Goal: Complete application form: Complete application form

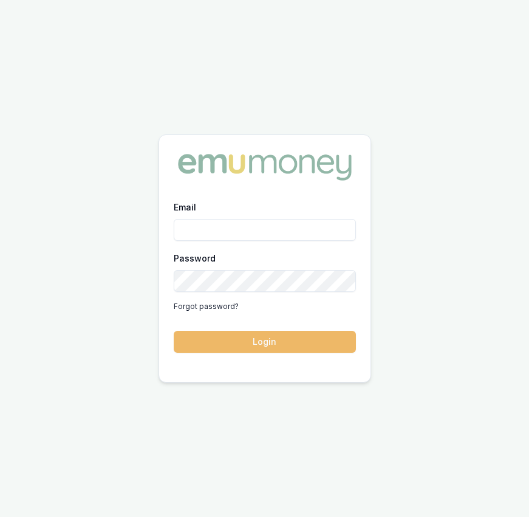
type input "eujin.ooi@emumoney.com.au"
click at [312, 331] on button "Login" at bounding box center [265, 342] width 182 height 22
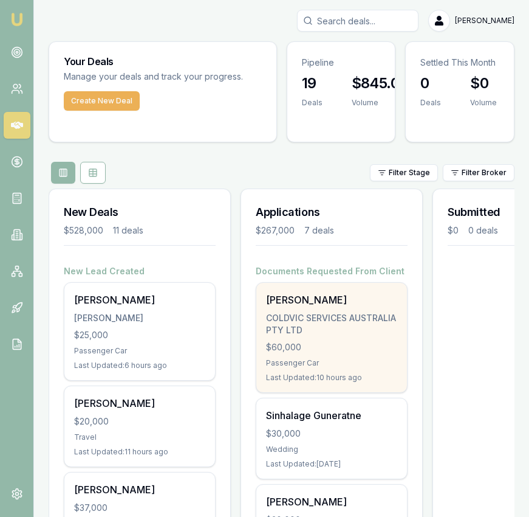
scroll to position [1, 0]
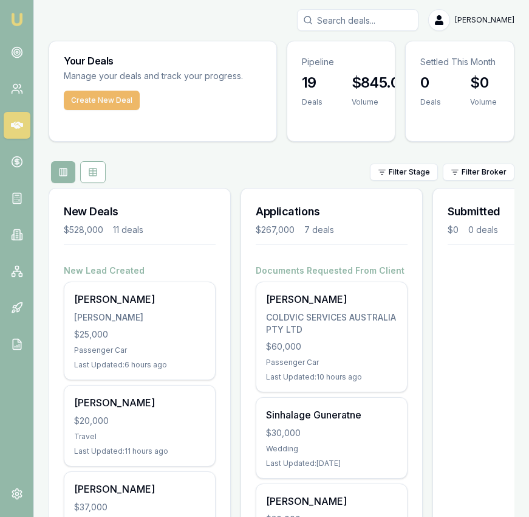
click at [126, 96] on button "Create New Deal" at bounding box center [102, 100] width 76 height 19
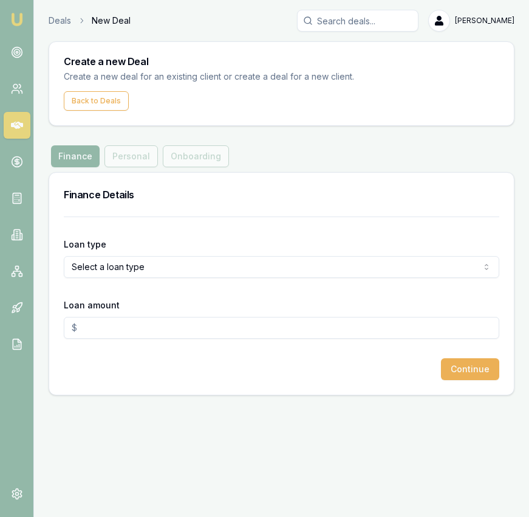
click at [193, 286] on form "Loan type Select a loan type Consumer Loan Consumer Asset Commercial Loan Comme…" at bounding box center [282, 298] width 436 height 164
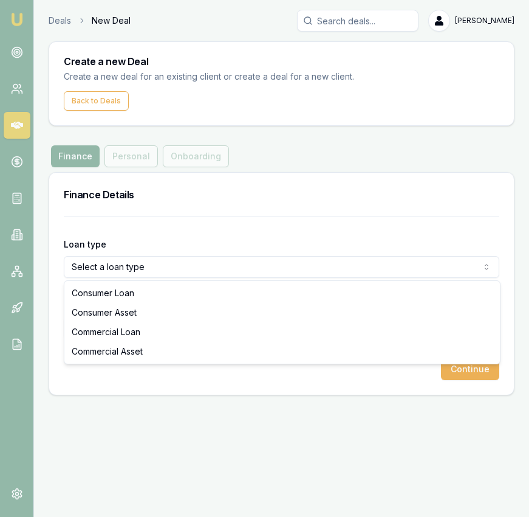
click at [192, 274] on html "Emu Broker Deals New Deal Eujin Ooi Toggle Menu Create a new Deal Create a new …" at bounding box center [264, 258] width 529 height 517
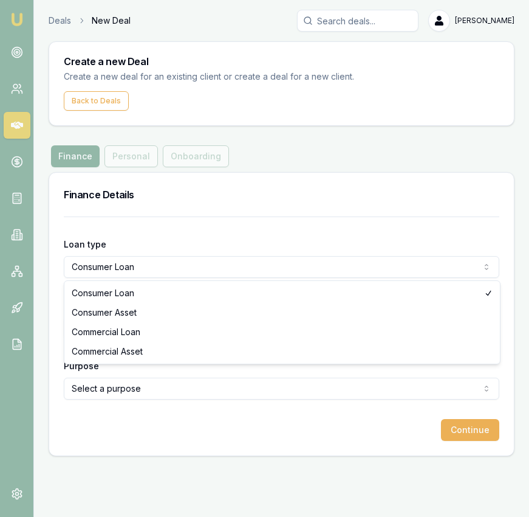
click at [183, 270] on html "Emu Broker Deals New Deal Eujin Ooi Toggle Menu Create a new Deal Create a new …" at bounding box center [264, 258] width 529 height 517
select select "CONSUMER_ASSET"
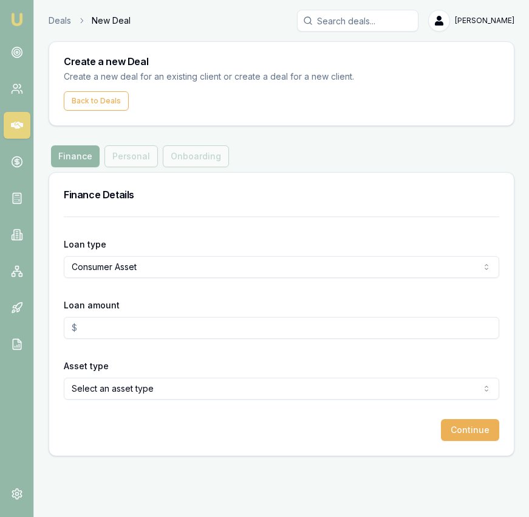
click at [173, 328] on input "Loan amount" at bounding box center [282, 328] width 436 height 22
type input "$37,000.00"
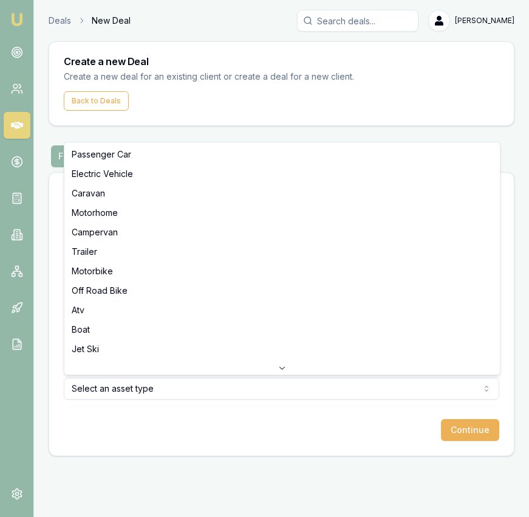
click at [238, 392] on html "Emu Broker Deals New Deal Eujin Ooi Toggle Menu Create a new Deal Create a new …" at bounding box center [264, 258] width 529 height 517
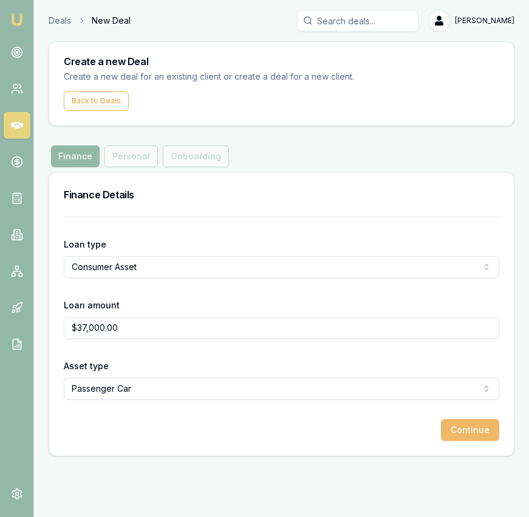
click at [464, 435] on button "Continue" at bounding box center [470, 430] width 58 height 22
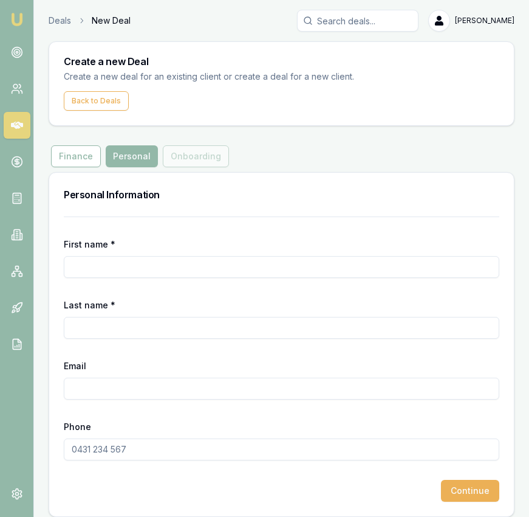
click at [199, 268] on input "First name *" at bounding box center [282, 267] width 436 height 22
type input "[PERSON_NAME]"
type input "[PERSON_NAME] Berroeta"
click at [106, 455] on input "Phone" at bounding box center [282, 449] width 436 height 22
paste input "0413 899 198"
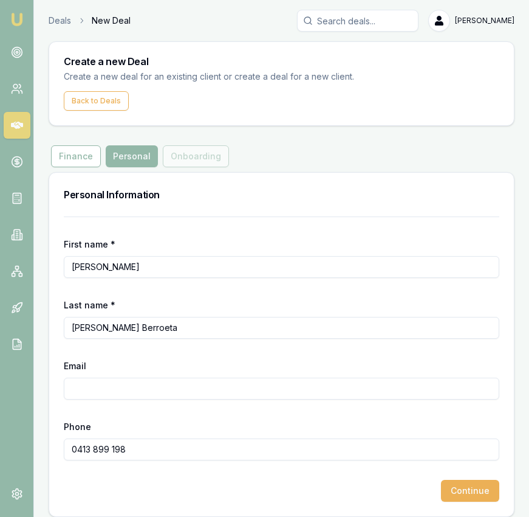
type input "0413 899 198"
click at [188, 387] on input "Email" at bounding box center [282, 388] width 436 height 22
paste input "mailto:m.sepulveda.ber@gmail.com"
drag, startPoint x: 100, startPoint y: 391, endPoint x: 67, endPoint y: 386, distance: 33.2
click at [67, 385] on input "mailto:m.sepulveda.ber@gmail.com" at bounding box center [282, 388] width 436 height 22
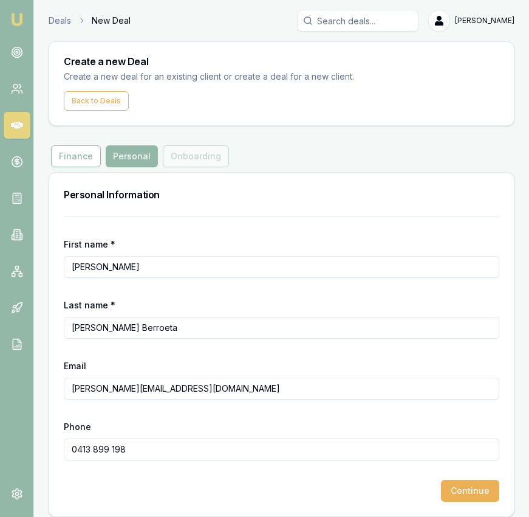
type input "[PERSON_NAME][EMAIL_ADDRESS][DOMAIN_NAME]"
click at [418, 424] on div "Phone 0413 899 198" at bounding box center [282, 439] width 436 height 41
click at [480, 492] on button "Continue" at bounding box center [470, 491] width 58 height 22
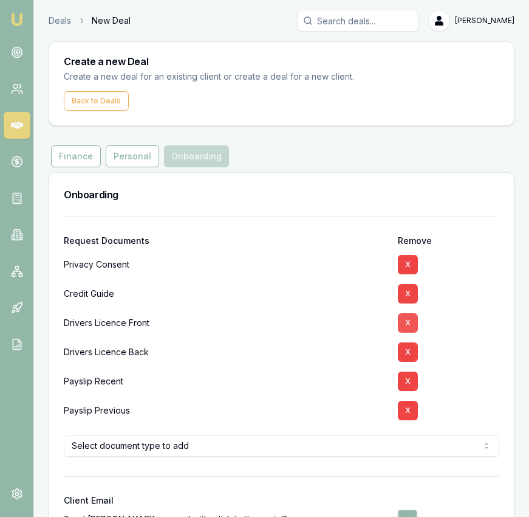
click at [404, 324] on button "X" at bounding box center [408, 322] width 20 height 19
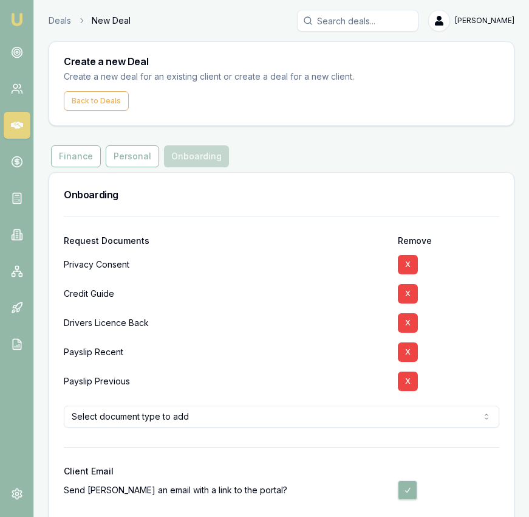
click at [404, 324] on button "X" at bounding box center [408, 322] width 20 height 19
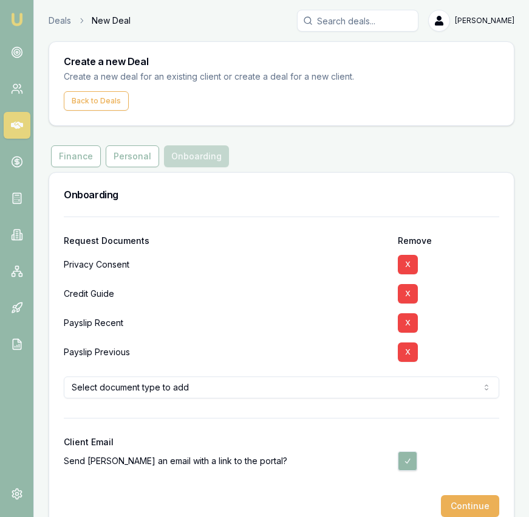
click at [404, 324] on button "X" at bounding box center [408, 322] width 20 height 19
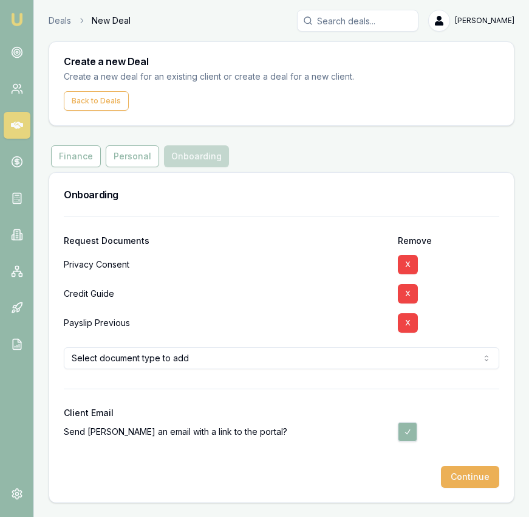
click at [404, 324] on button "X" at bounding box center [408, 322] width 20 height 19
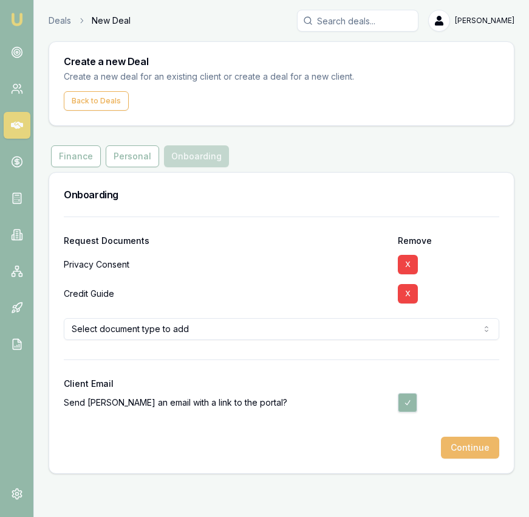
click at [481, 455] on button "Continue" at bounding box center [470, 447] width 58 height 22
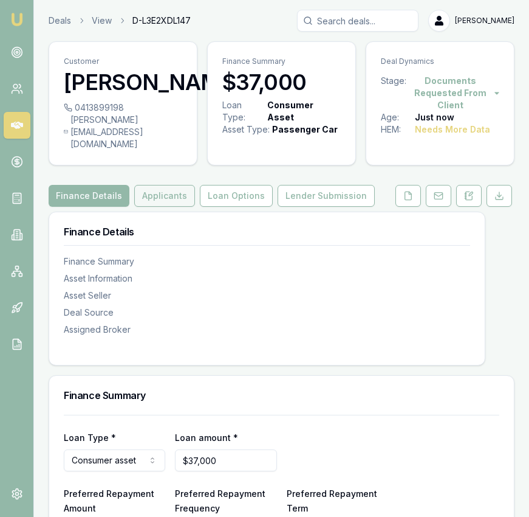
click at [168, 207] on button "Applicants" at bounding box center [164, 196] width 61 height 22
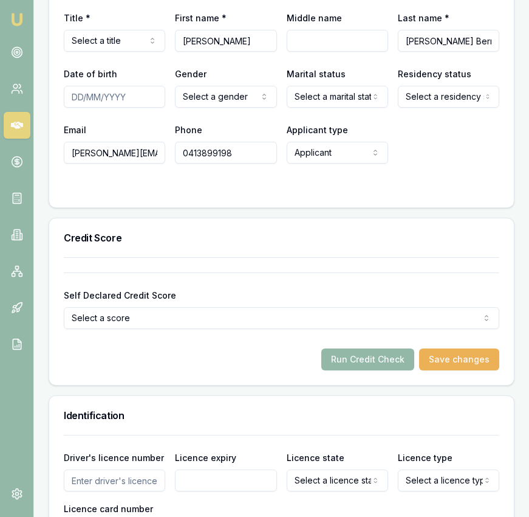
scroll to position [593, 0]
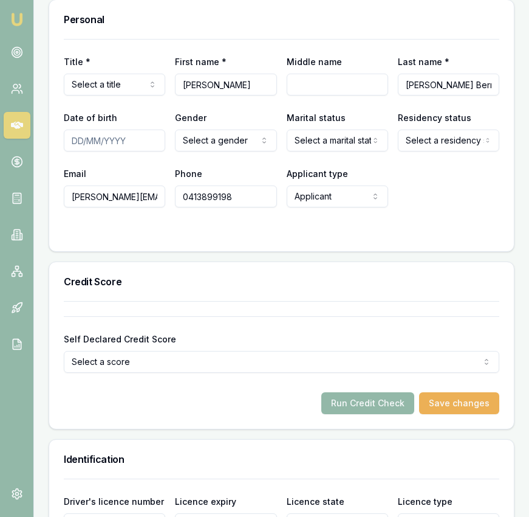
click at [75, 151] on input "Date of birth" at bounding box center [115, 140] width 102 height 22
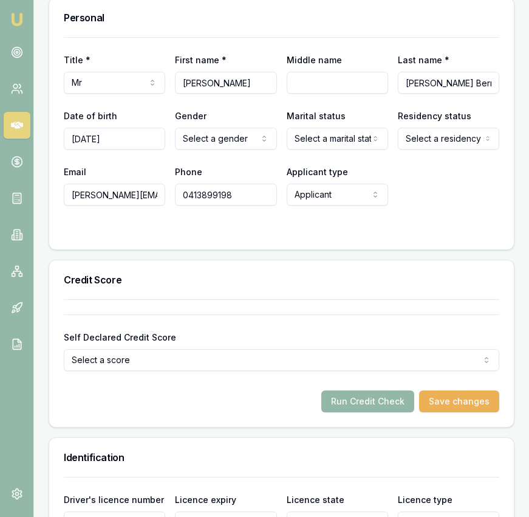
scroll to position [610, 0]
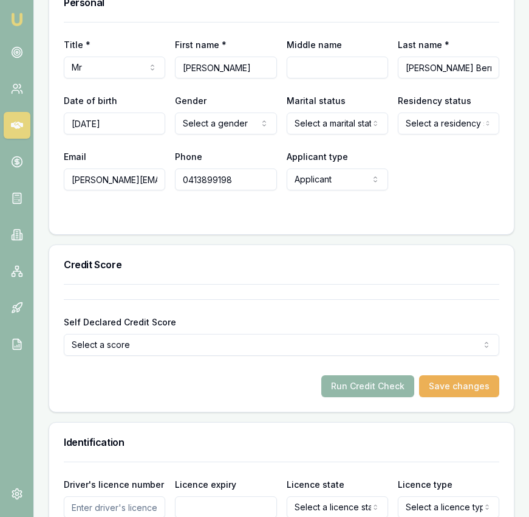
type input "[DATE]"
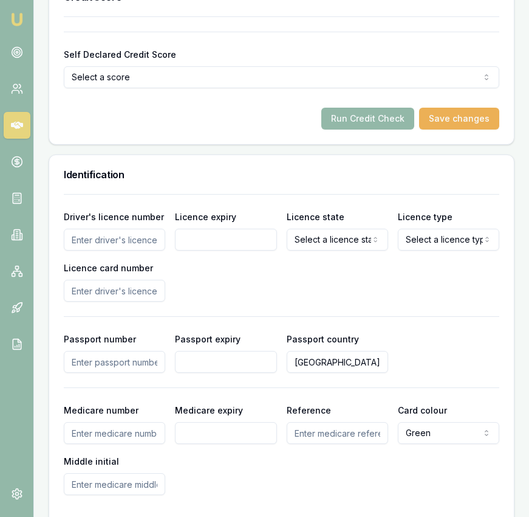
scroll to position [896, 0]
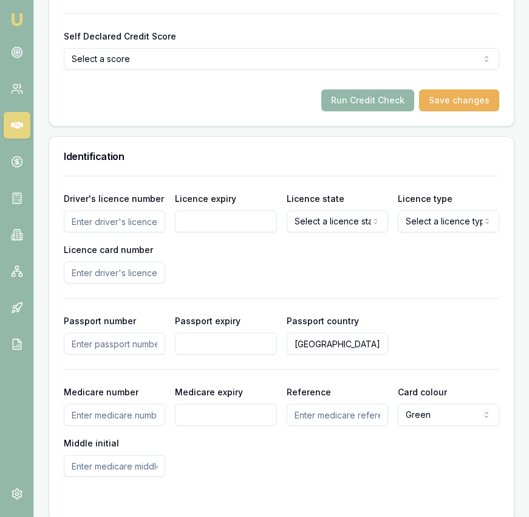
click at [151, 232] on input "Driver's licence number" at bounding box center [115, 221] width 102 height 22
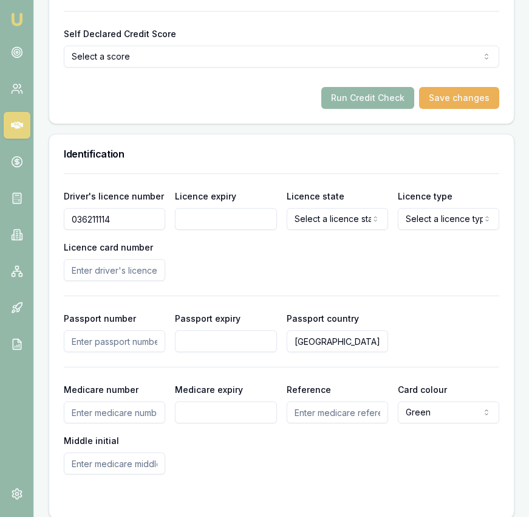
type input "036211114"
click at [209, 230] on input "Licence expiry" at bounding box center [226, 219] width 102 height 22
type input "[DATE]"
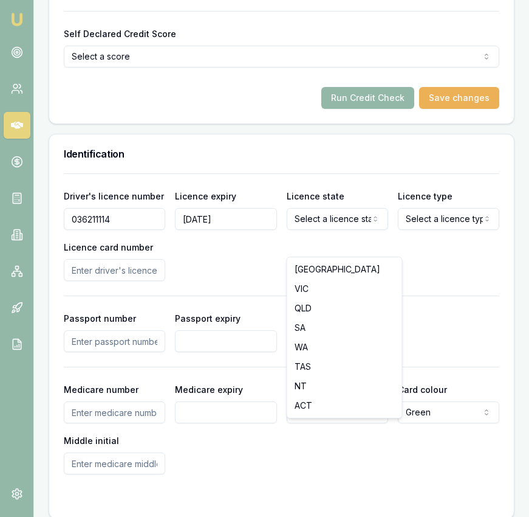
select select "VIC"
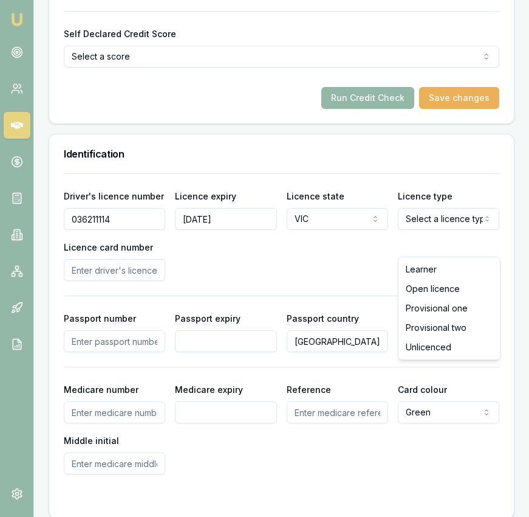
select select "OPEN_LICENCE"
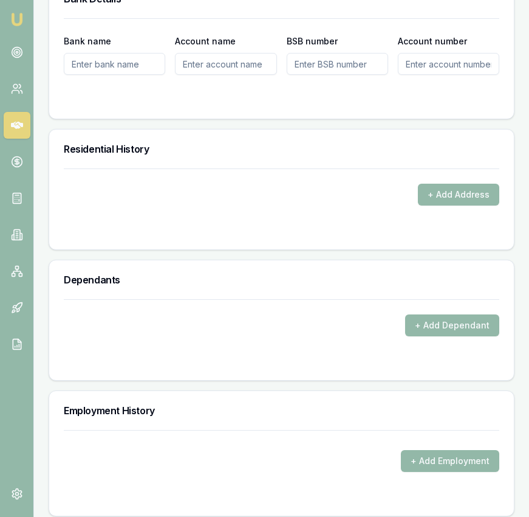
scroll to position [1449, 0]
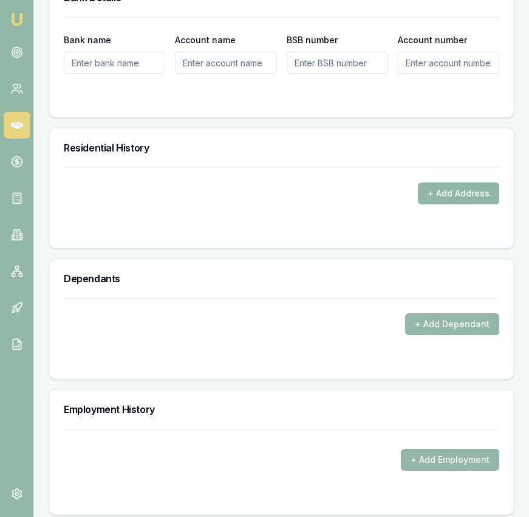
click at [451, 204] on button "+ Add Address" at bounding box center [458, 193] width 81 height 22
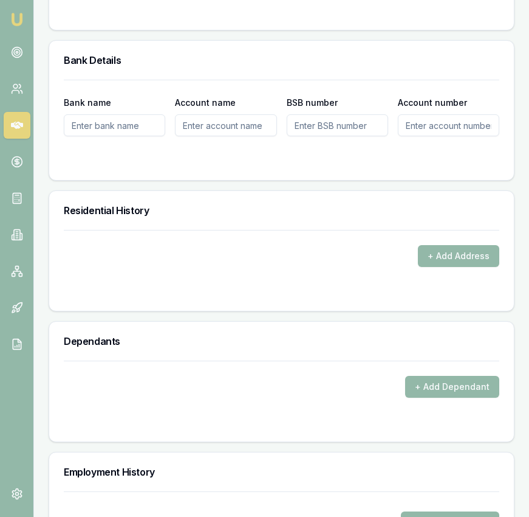
scroll to position [1377, 0]
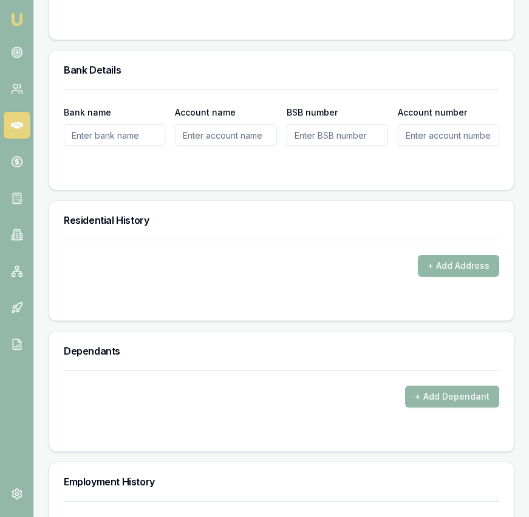
click at [452, 277] on button "+ Add Address" at bounding box center [458, 266] width 81 height 22
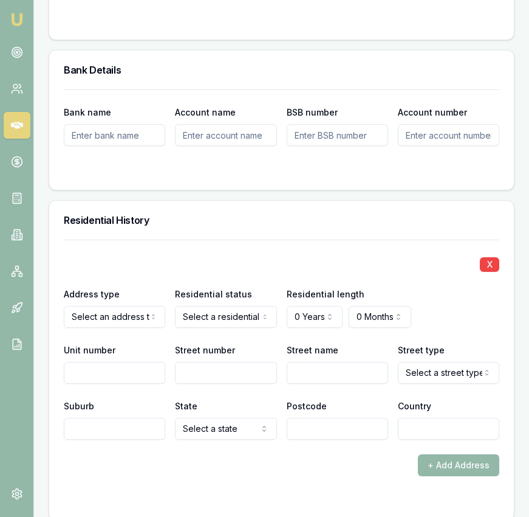
drag, startPoint x: 100, startPoint y: 368, endPoint x: 114, endPoint y: 367, distance: 13.4
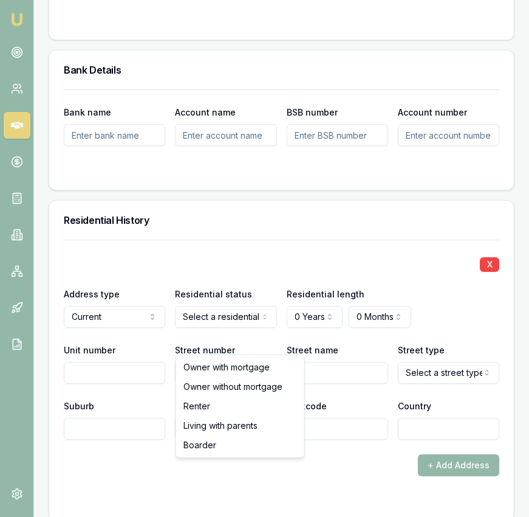
select select "RENTER"
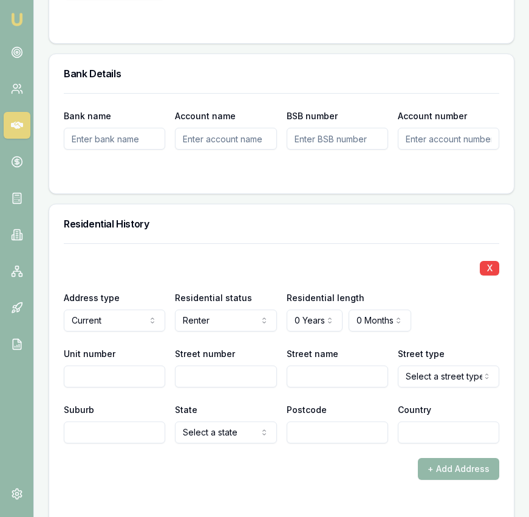
click at [319, 179] on form "Bank name Account name BSB number Account number" at bounding box center [282, 136] width 436 height 86
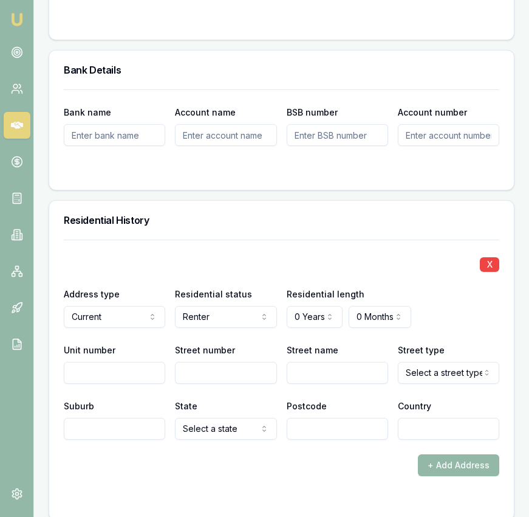
scroll to position [1379, 0]
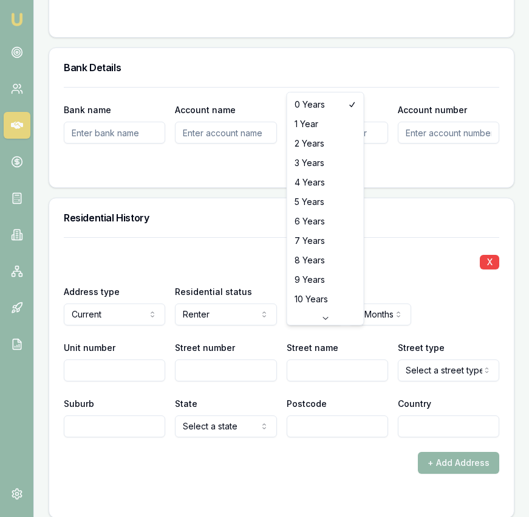
select select "4"
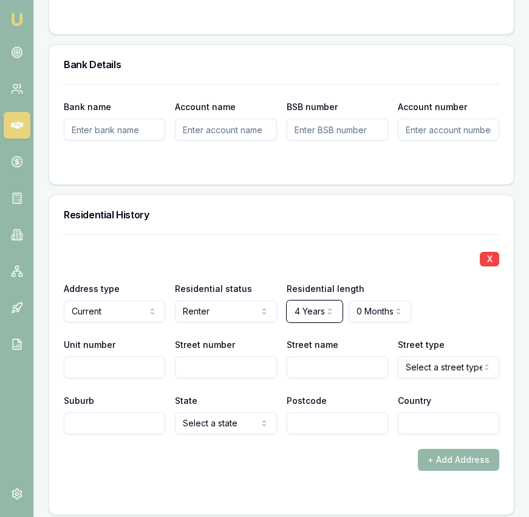
scroll to position [1383, 0]
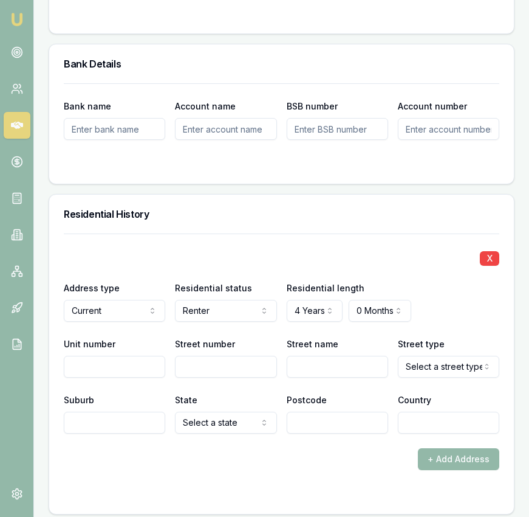
click at [145, 377] on div "Unit number" at bounding box center [115, 356] width 102 height 41
click at [146, 377] on input "Unit number" at bounding box center [115, 367] width 102 height 22
type input "15"
click at [193, 377] on input "Street number" at bounding box center [226, 367] width 102 height 22
click at [189, 377] on input "Street number" at bounding box center [226, 367] width 102 height 22
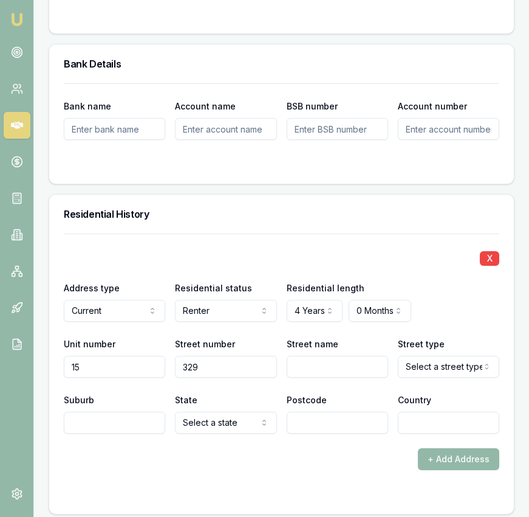
type input "329"
type input "Orrong"
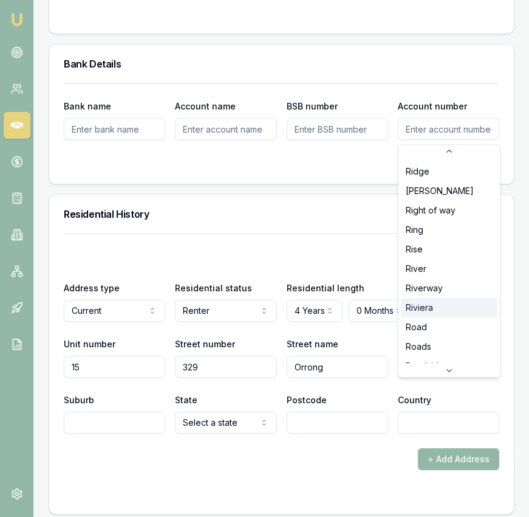
scroll to position [2763, 0]
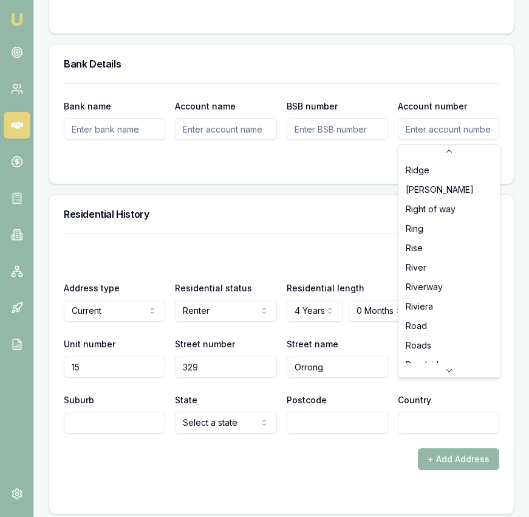
select select "Road"
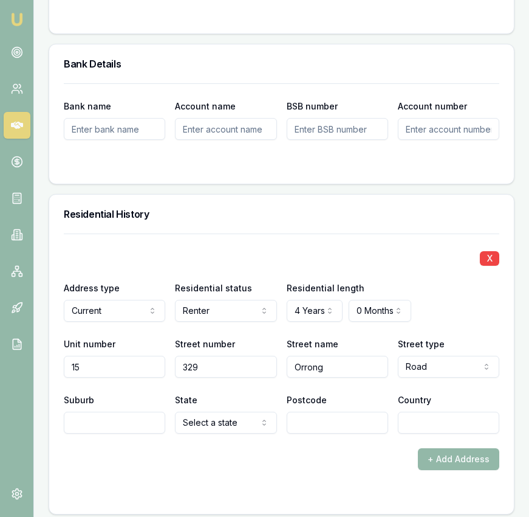
click at [114, 433] on input "Suburb" at bounding box center [115, 423] width 102 height 22
type input "[GEOGRAPHIC_DATA]"
click at [209, 433] on div "State Select a state NSW VIC QLD SA WA TAS NT ACT" at bounding box center [226, 412] width 102 height 41
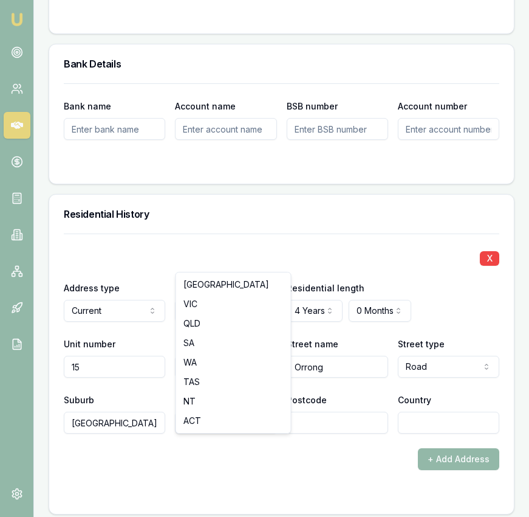
select select "VIC"
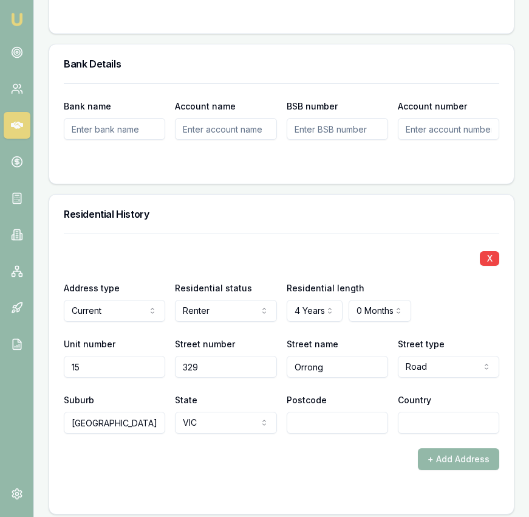
click at [303, 433] on input "Postcode" at bounding box center [338, 423] width 102 height 22
type input "3183"
click at [419, 433] on input "Country" at bounding box center [449, 423] width 102 height 22
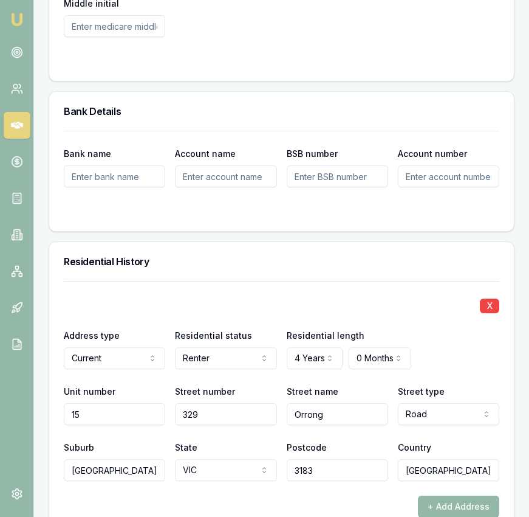
type input "[GEOGRAPHIC_DATA]"
click at [464, 398] on div "X Address type Current Current Previous Residential status Renter Owner with mo…" at bounding box center [282, 381] width 436 height 200
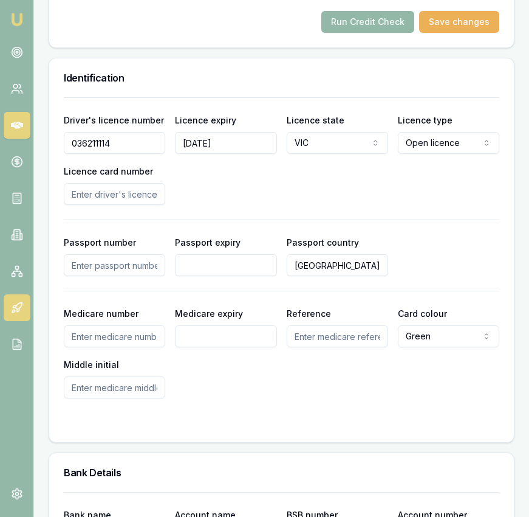
scroll to position [937, 0]
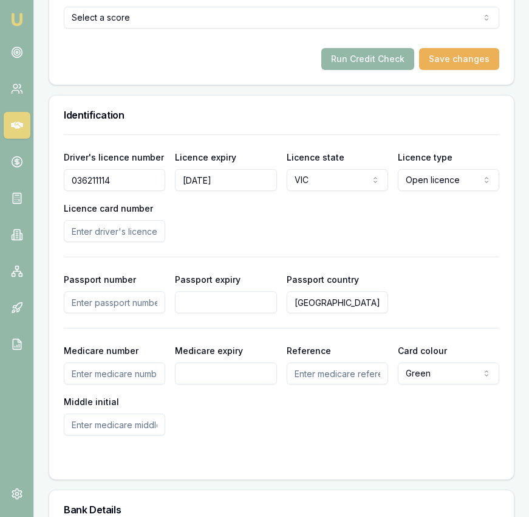
click at [137, 242] on input "Licence card number" at bounding box center [115, 231] width 102 height 22
type input "P5662854"
click at [266, 232] on div "Driver's licence number 036211114 Licence expiry 16/12/2030 Licence state VIC N…" at bounding box center [282, 196] width 436 height 92
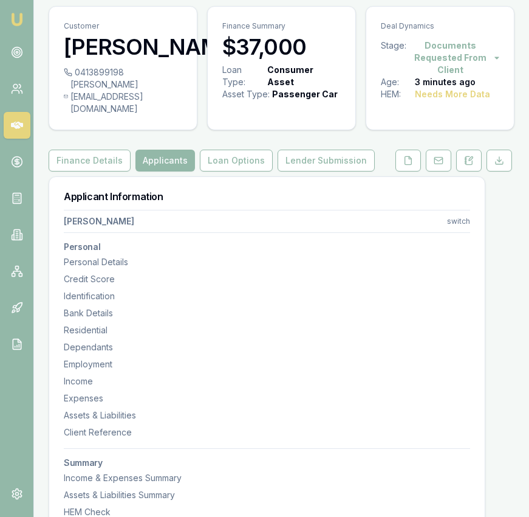
scroll to position [0, 0]
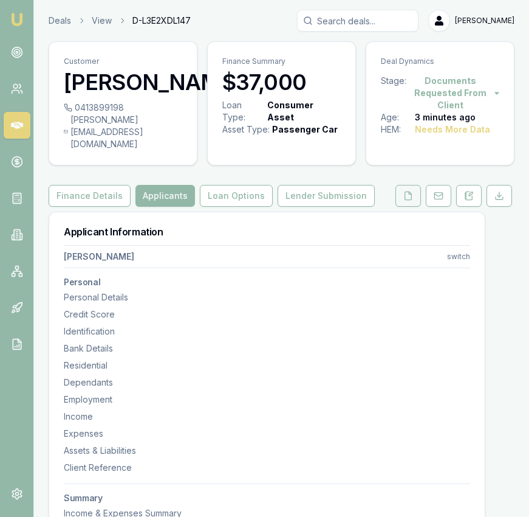
click at [400, 207] on button at bounding box center [409, 196] width 26 height 22
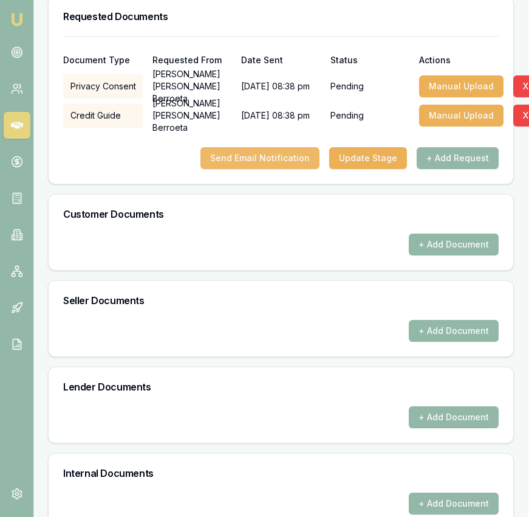
scroll to position [396, 0]
click at [275, 169] on button "Send Email Notification" at bounding box center [260, 158] width 119 height 22
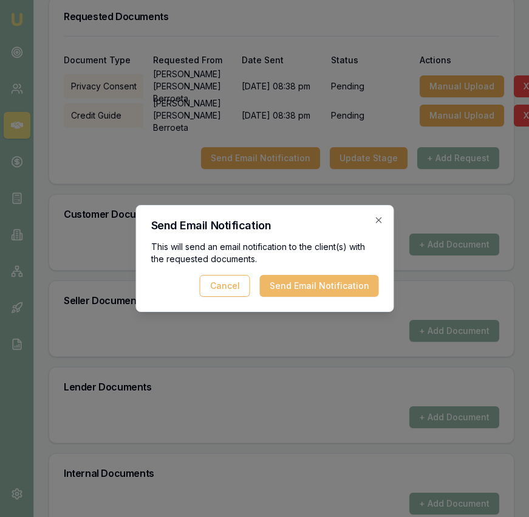
click at [330, 282] on button "Send Email Notification" at bounding box center [319, 286] width 119 height 22
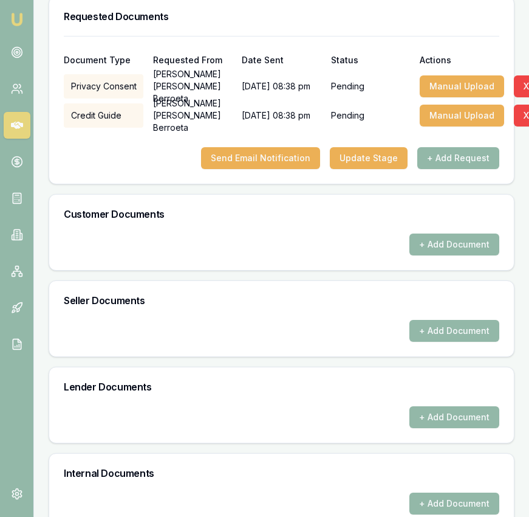
click at [382, 221] on div "Customer Documents" at bounding box center [281, 214] width 465 height 39
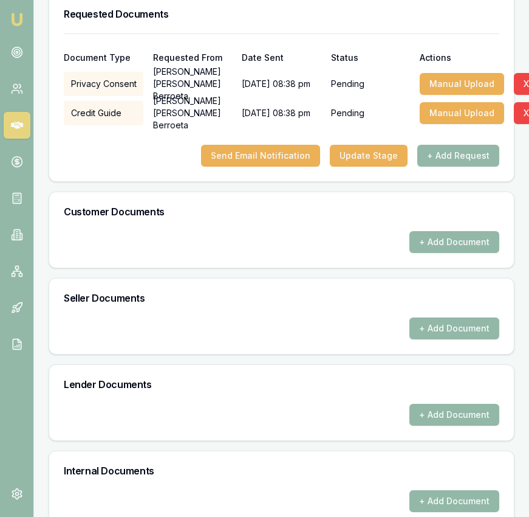
scroll to position [398, 1]
click at [429, 253] on button "+ Add Document" at bounding box center [454, 242] width 90 height 22
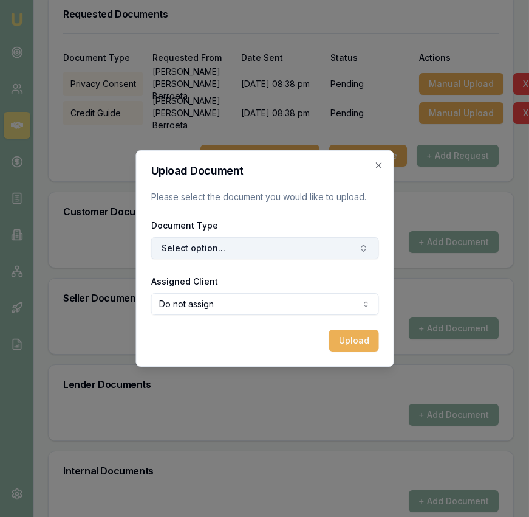
click at [306, 248] on button "Select option..." at bounding box center [265, 248] width 228 height 22
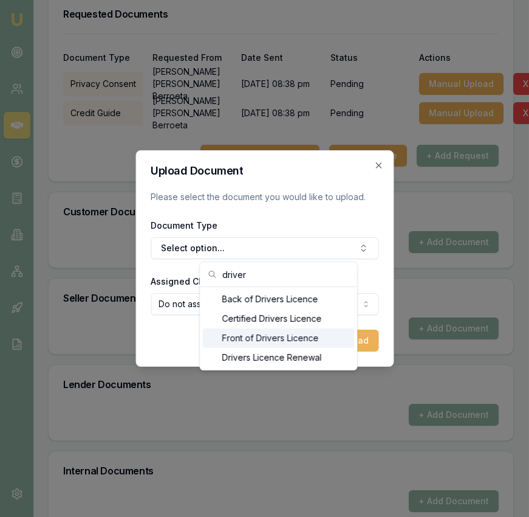
type input "driver"
click at [260, 342] on div "Front of Drivers Licence" at bounding box center [279, 337] width 152 height 19
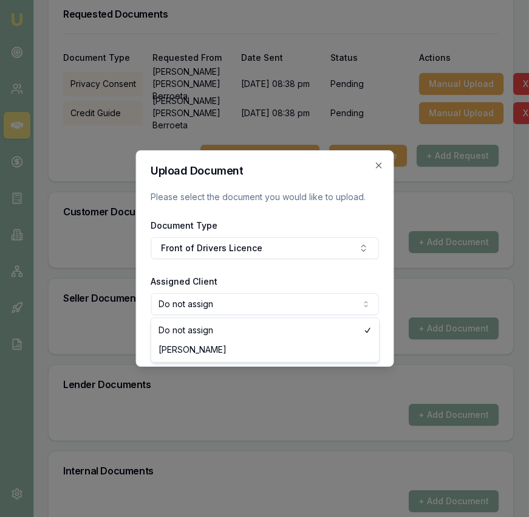
select select "U-PZATL6Q1TD"
click at [356, 340] on button "Upload" at bounding box center [354, 340] width 50 height 22
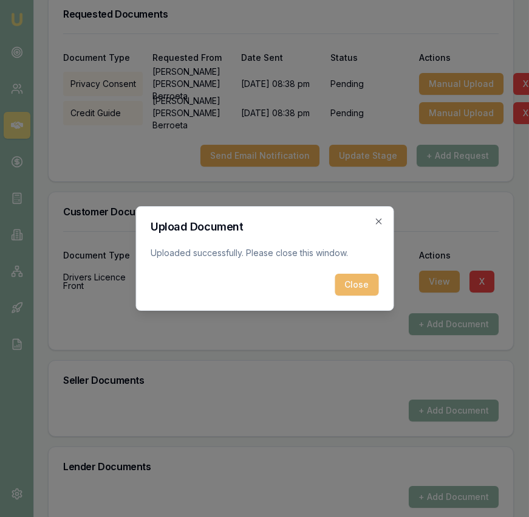
click at [358, 289] on button "Close" at bounding box center [357, 285] width 44 height 22
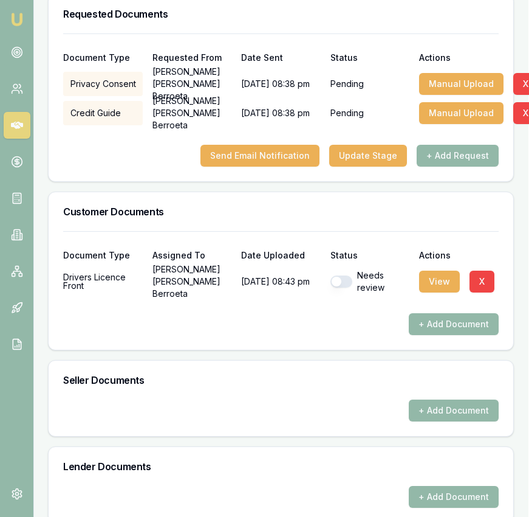
click at [347, 288] on button "button" at bounding box center [342, 281] width 22 height 12
checkbox input "true"
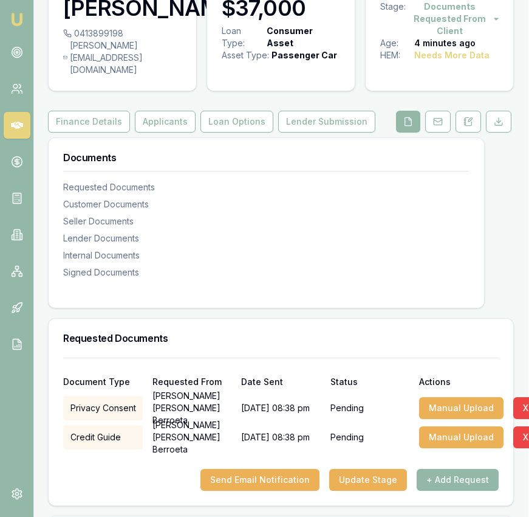
scroll to position [0, 1]
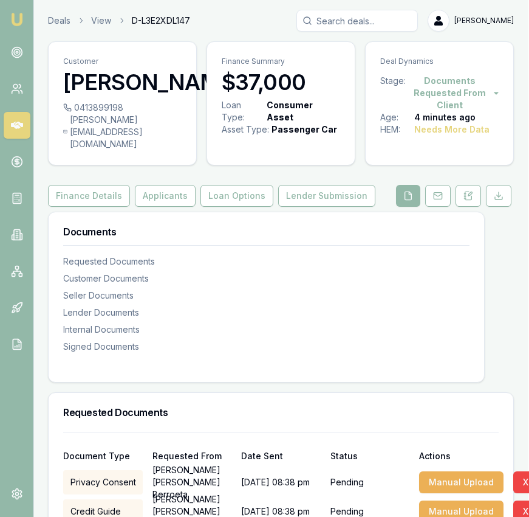
click at [17, 26] on img at bounding box center [17, 19] width 15 height 15
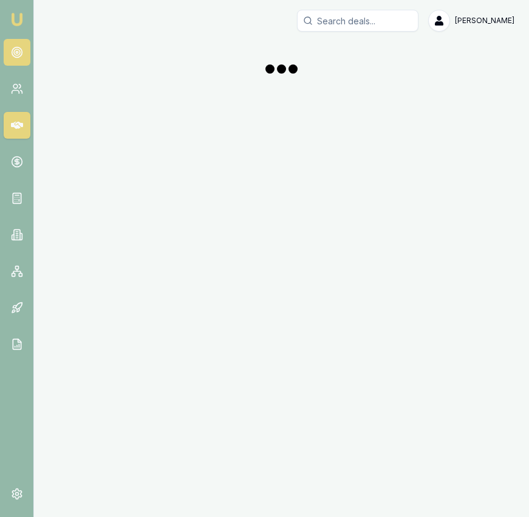
click at [15, 44] on link at bounding box center [17, 52] width 27 height 27
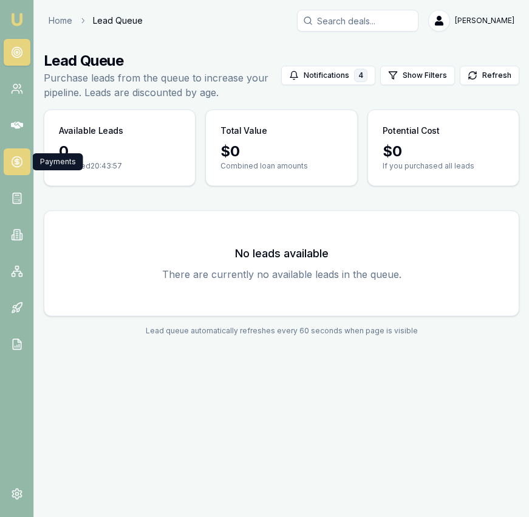
click at [13, 164] on icon at bounding box center [17, 162] width 12 height 12
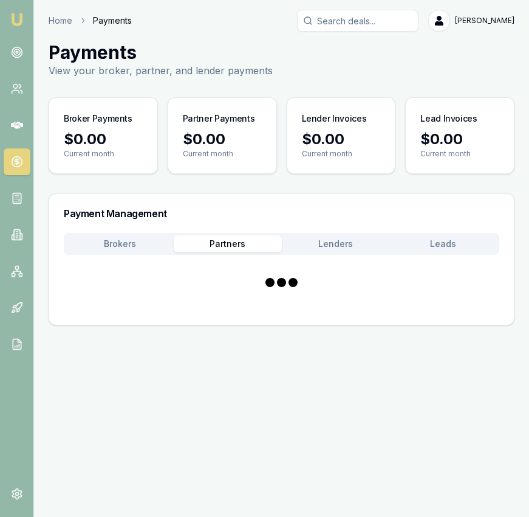
click at [230, 250] on button "Partners" at bounding box center [228, 243] width 108 height 17
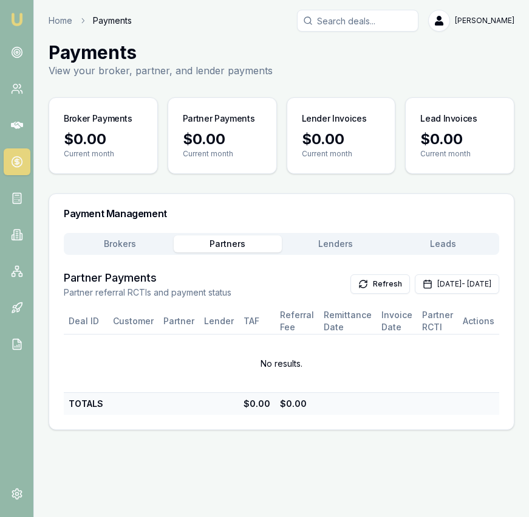
click at [337, 241] on button "Lenders" at bounding box center [336, 243] width 108 height 17
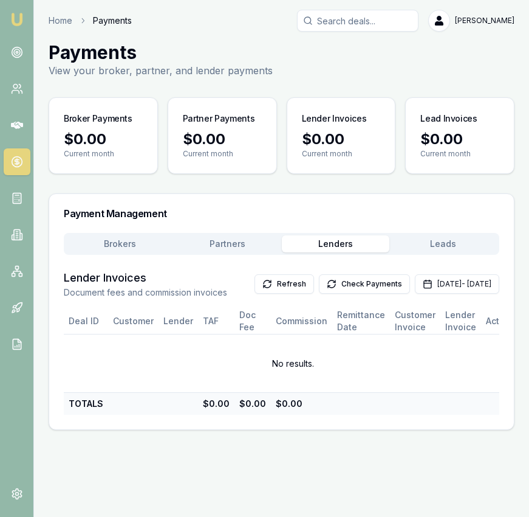
click at [319, 291] on button "Check Payments" at bounding box center [364, 283] width 91 height 19
click at [17, 21] on img at bounding box center [17, 19] width 15 height 15
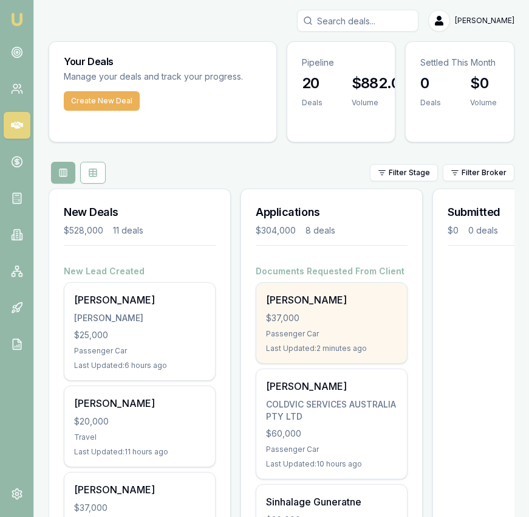
click at [283, 302] on div "[PERSON_NAME]" at bounding box center [331, 299] width 131 height 15
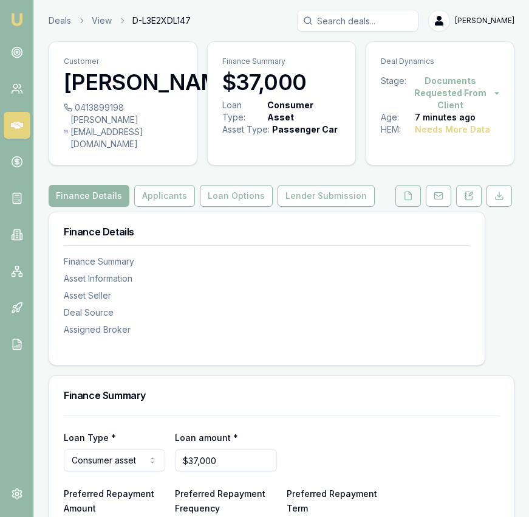
click at [405, 201] on icon at bounding box center [409, 196] width 10 height 10
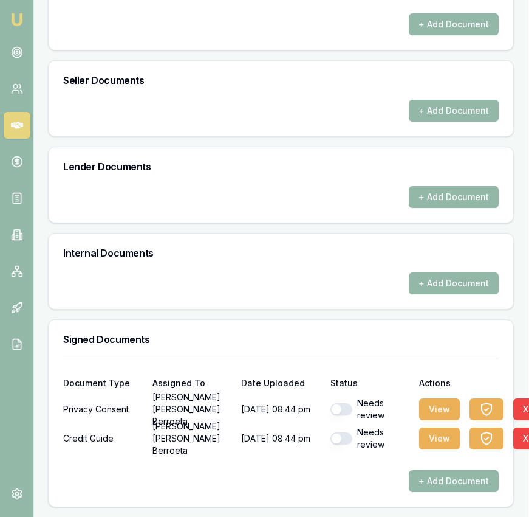
scroll to position [631, 1]
click at [350, 412] on button "button" at bounding box center [342, 409] width 22 height 12
checkbox input "true"
click at [346, 441] on button "button" at bounding box center [342, 438] width 22 height 12
checkbox input "true"
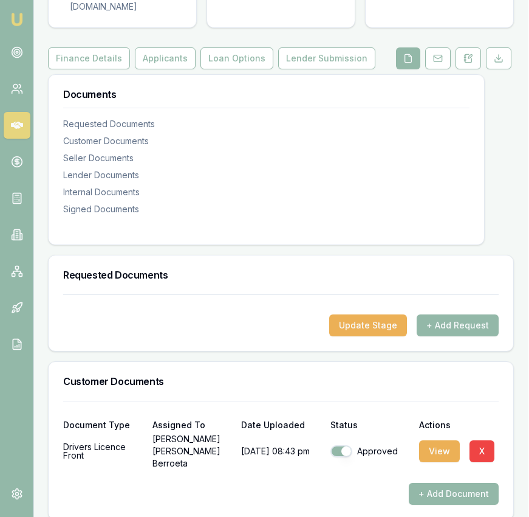
scroll to position [0, 1]
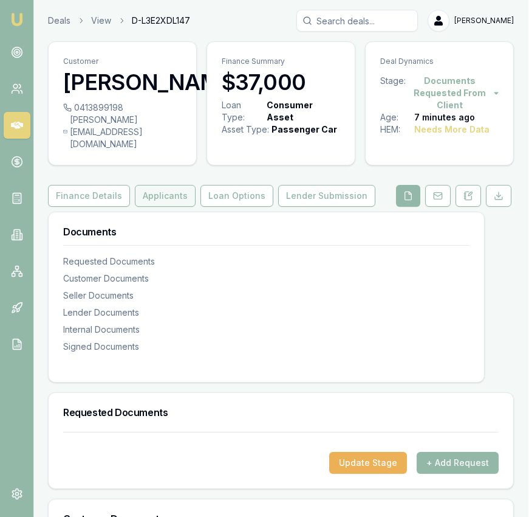
click at [148, 207] on button "Applicants" at bounding box center [165, 196] width 61 height 22
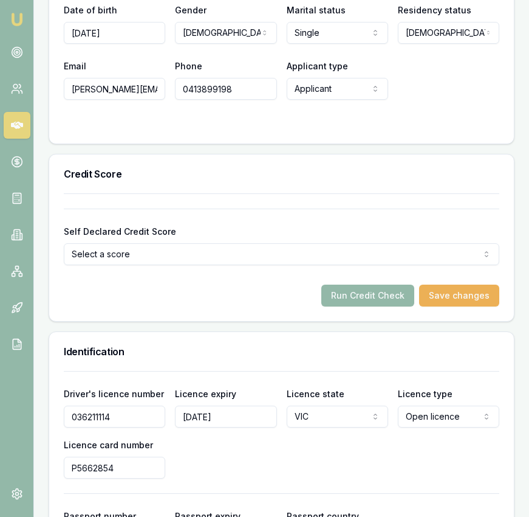
scroll to position [702, 0]
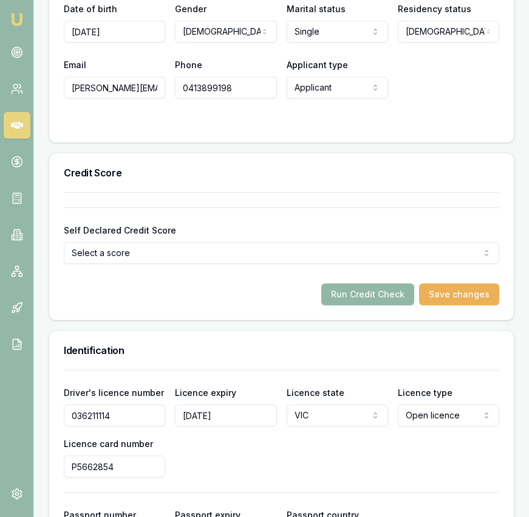
click at [390, 305] on button "Run Credit Check" at bounding box center [368, 294] width 93 height 22
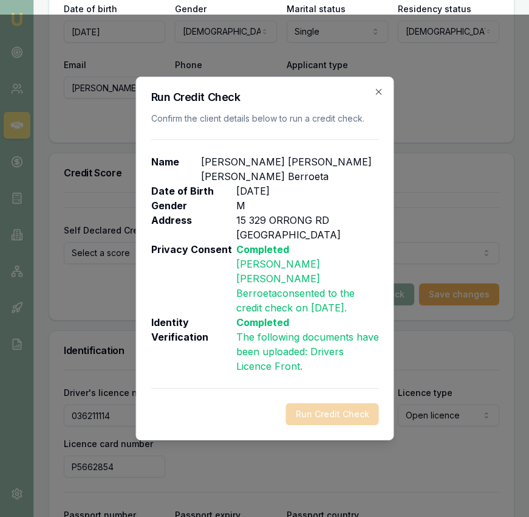
click at [379, 104] on div "Run Credit Check Confirm the client details below to run a credit check. Name […" at bounding box center [265, 259] width 258 height 364
click at [379, 97] on icon "button" at bounding box center [379, 92] width 10 height 10
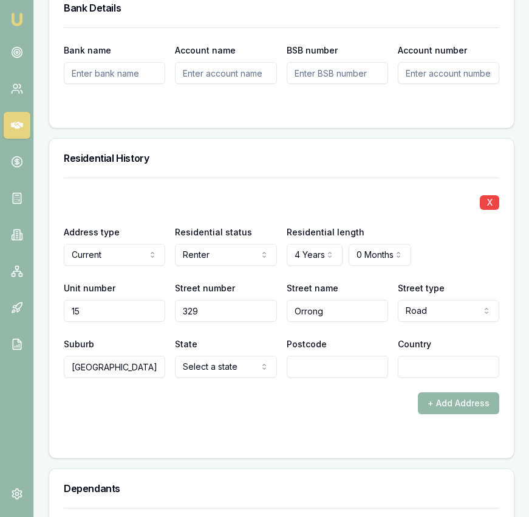
scroll to position [1442, 0]
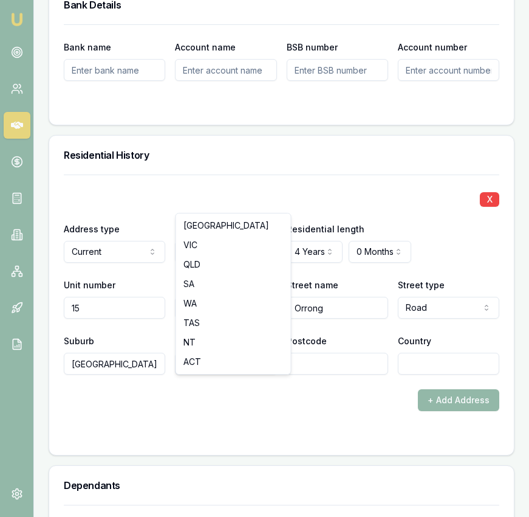
select select "VIC"
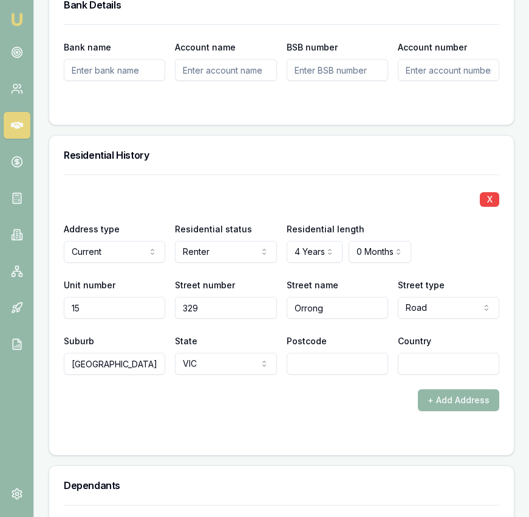
click at [331, 374] on input "Postcode" at bounding box center [338, 364] width 102 height 22
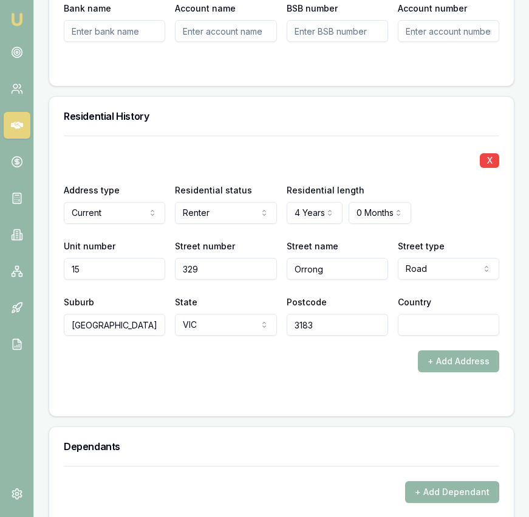
scroll to position [1490, 0]
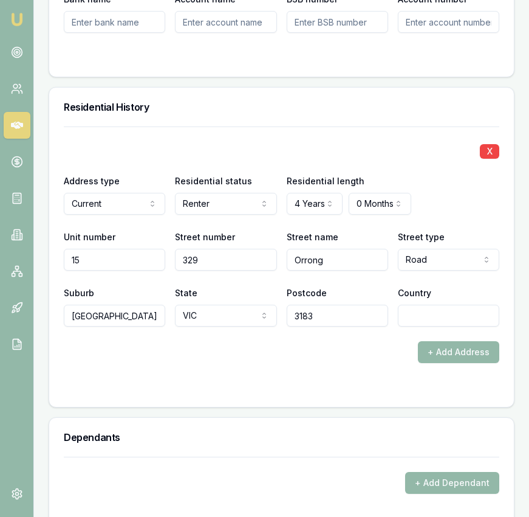
type input "3183"
click at [364, 392] on form "X Address type Current Current Previous Residential status Renter Owner with mo…" at bounding box center [282, 259] width 436 height 266
click at [440, 326] on input "Country" at bounding box center [449, 316] width 102 height 22
type input "a"
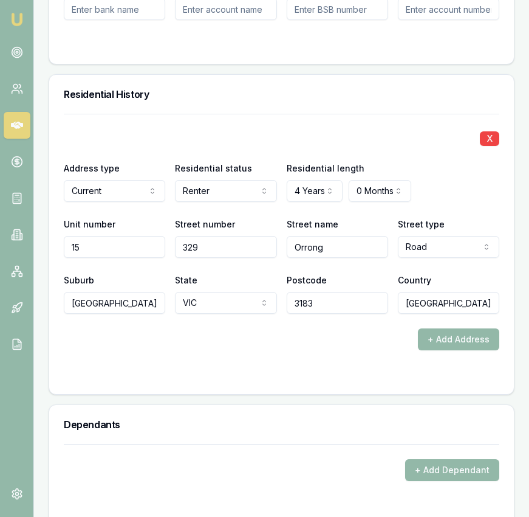
type input "[GEOGRAPHIC_DATA]"
click at [356, 394] on div "X Address type Current Current Previous Residential status Renter Owner with mo…" at bounding box center [281, 254] width 465 height 280
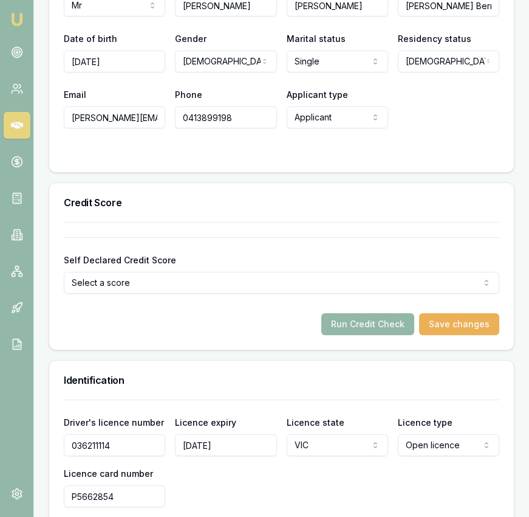
scroll to position [656, 0]
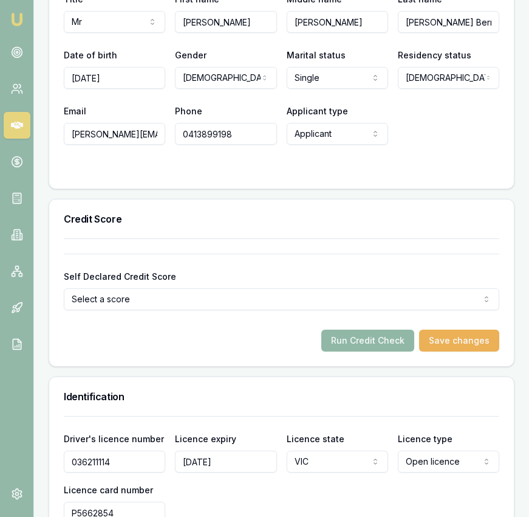
click at [381, 351] on button "Run Credit Check" at bounding box center [368, 340] width 93 height 22
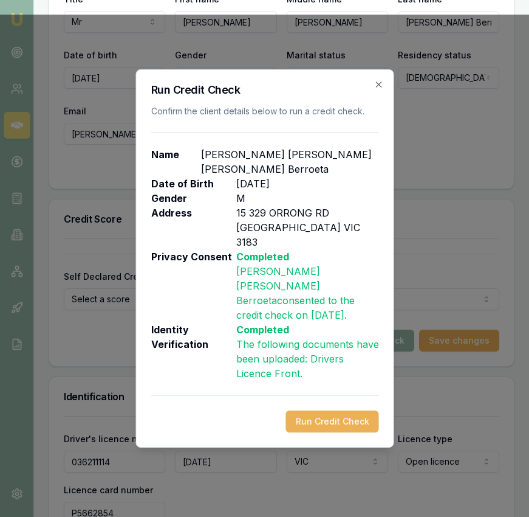
click at [357, 410] on button "Run Credit Check" at bounding box center [332, 421] width 93 height 22
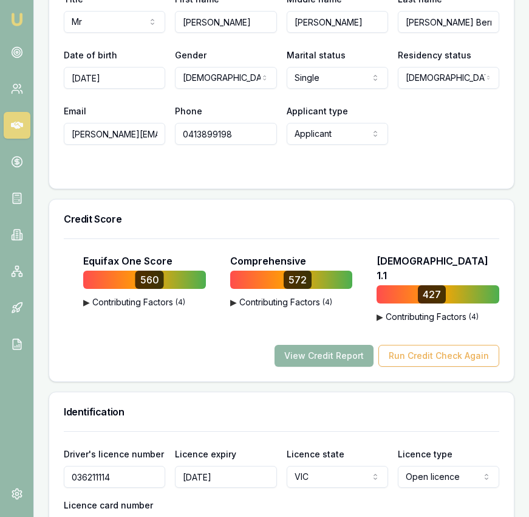
click at [357, 367] on button "View Credit Report" at bounding box center [324, 356] width 99 height 22
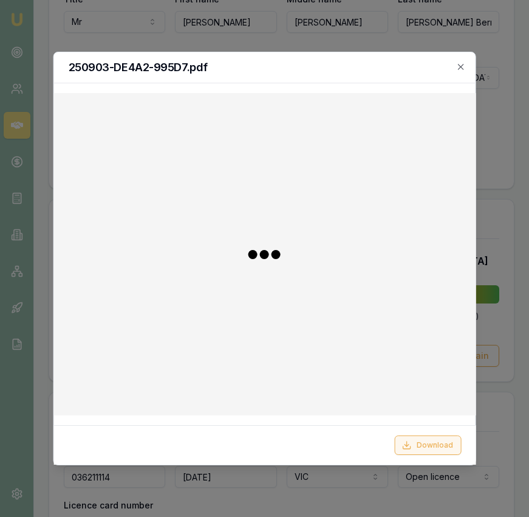
click at [412, 447] on icon at bounding box center [407, 445] width 10 height 10
click at [457, 64] on icon "button" at bounding box center [462, 67] width 10 height 10
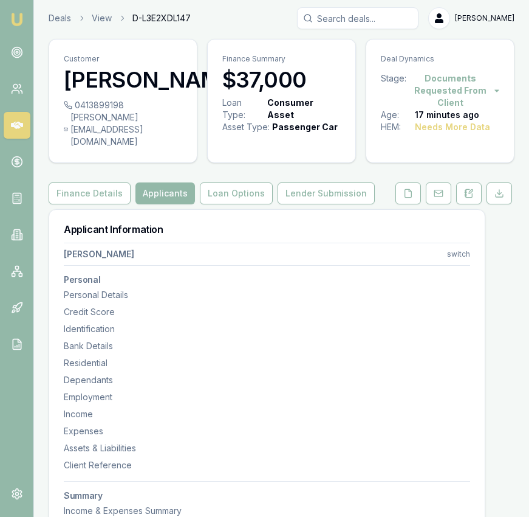
scroll to position [0, 0]
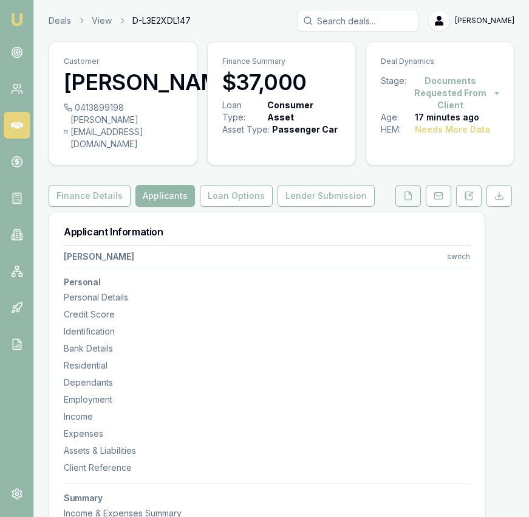
click at [407, 207] on button at bounding box center [409, 196] width 26 height 22
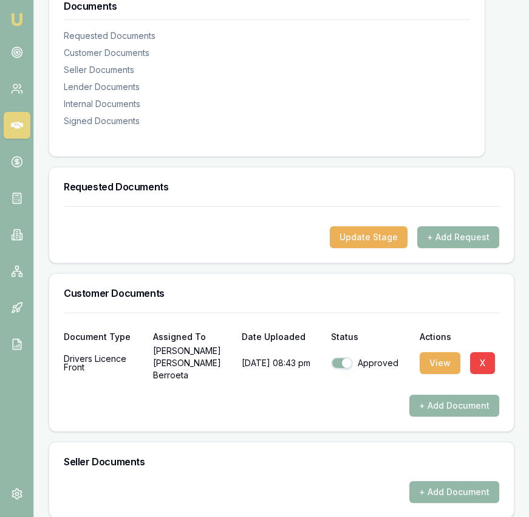
scroll to position [253, 0]
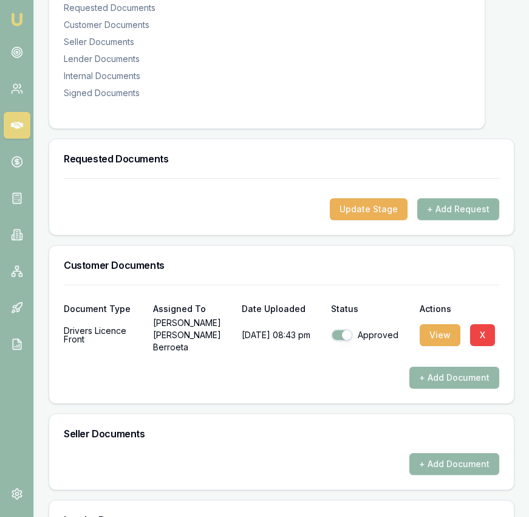
click at [433, 220] on button "+ Add Request" at bounding box center [459, 209] width 82 height 22
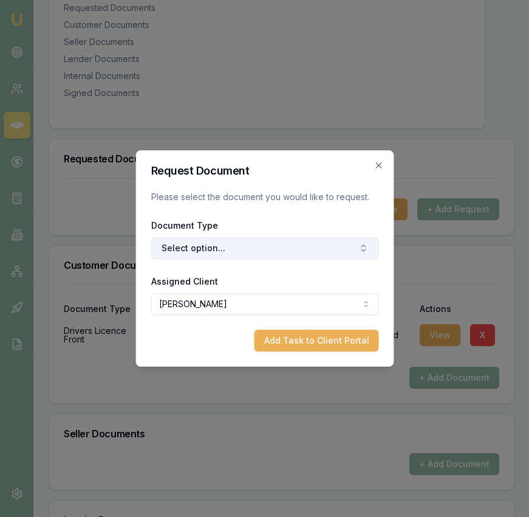
click at [273, 242] on button "Select option..." at bounding box center [265, 248] width 228 height 22
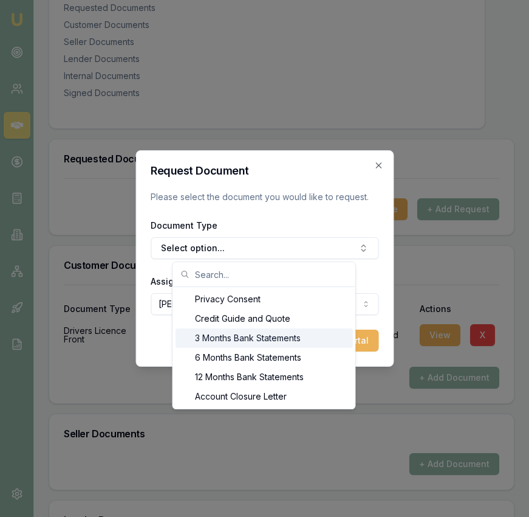
click at [255, 343] on div "3 Months Bank Statements" at bounding box center [265, 337] width 178 height 19
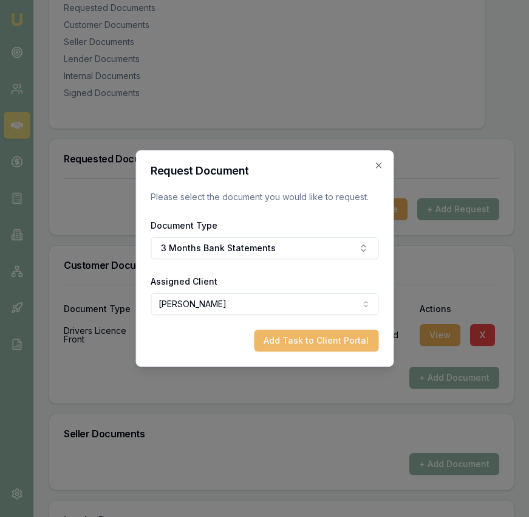
click at [288, 343] on button "Add Task to Client Portal" at bounding box center [316, 340] width 125 height 22
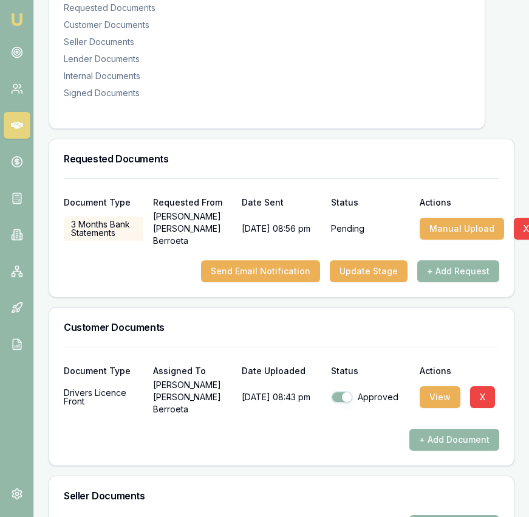
scroll to position [253, 6]
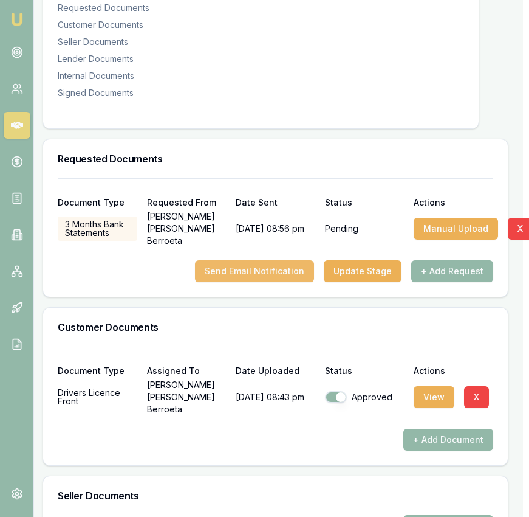
click at [280, 282] on button "Send Email Notification" at bounding box center [254, 271] width 119 height 22
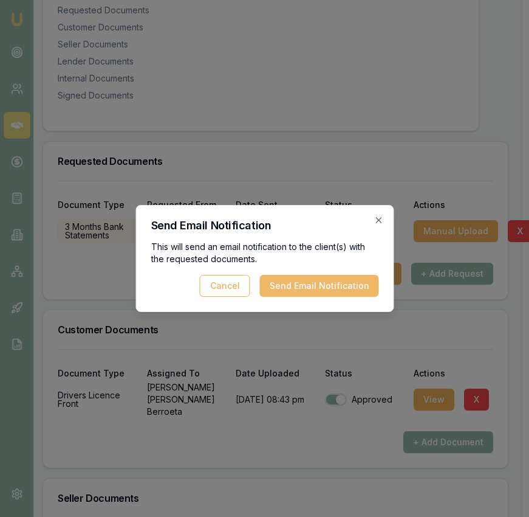
click at [312, 283] on button "Send Email Notification" at bounding box center [319, 286] width 119 height 22
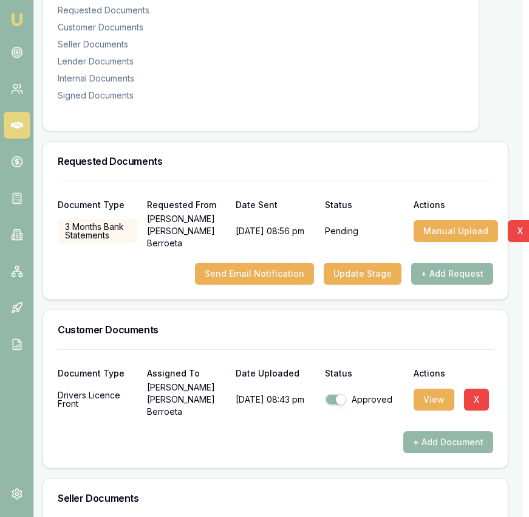
scroll to position [251, 5]
